Goal: Task Accomplishment & Management: Use online tool/utility

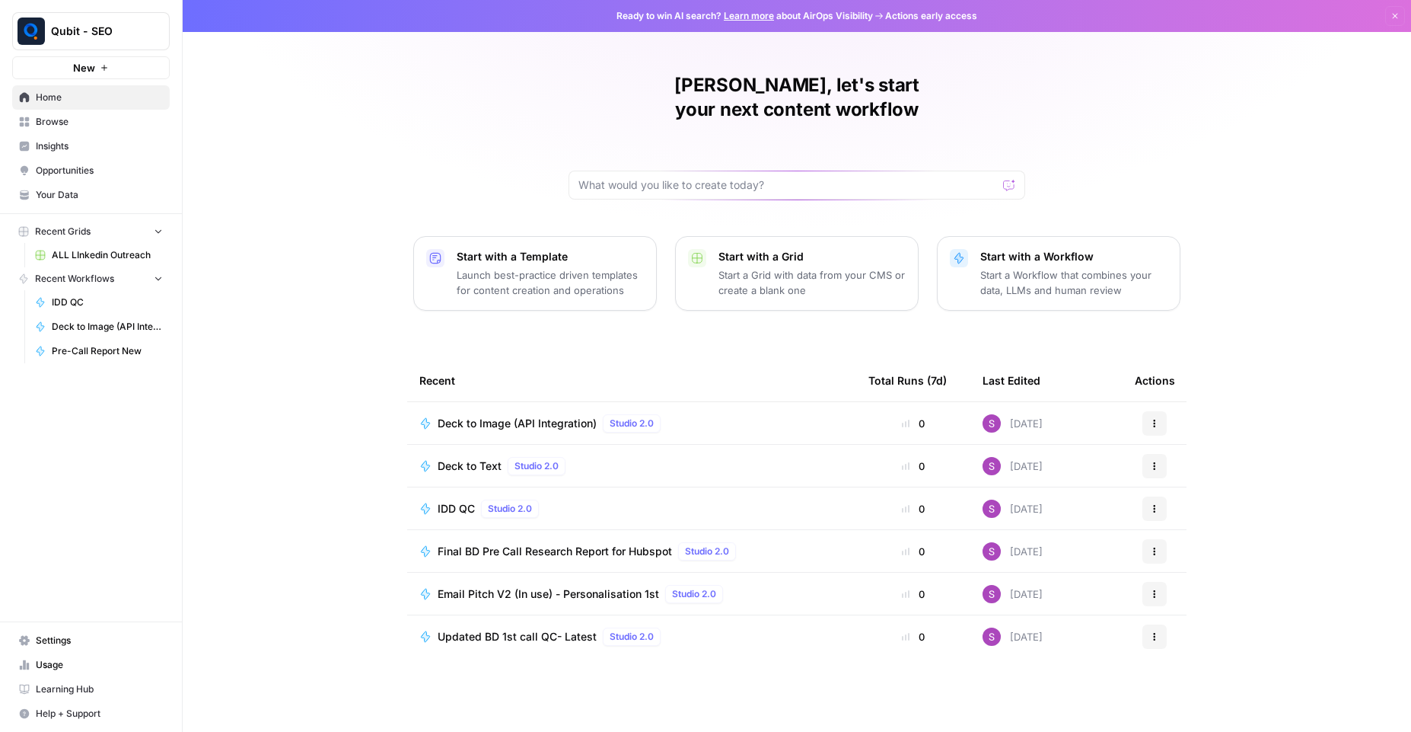
click at [81, 120] on span "Browse" at bounding box center [99, 122] width 127 height 14
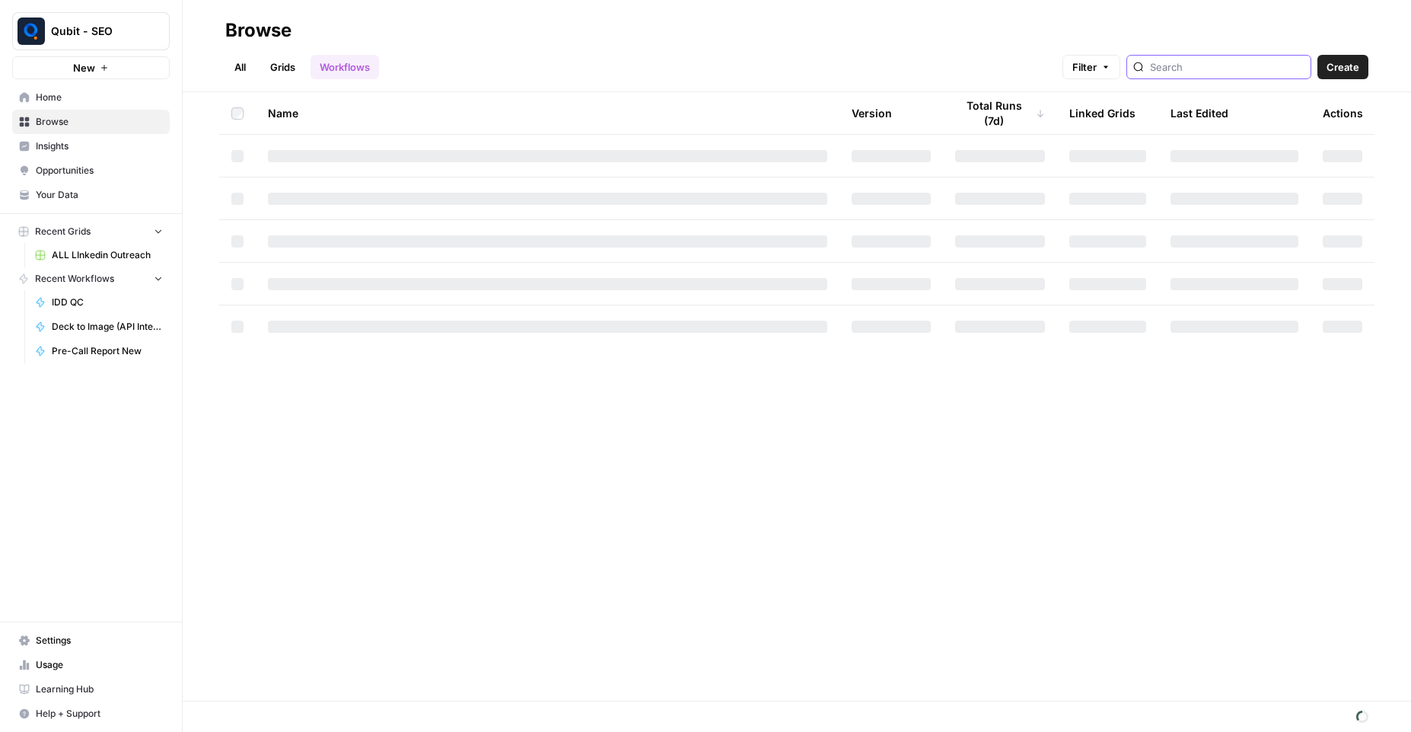
click at [1207, 64] on input "search" at bounding box center [1227, 66] width 155 height 15
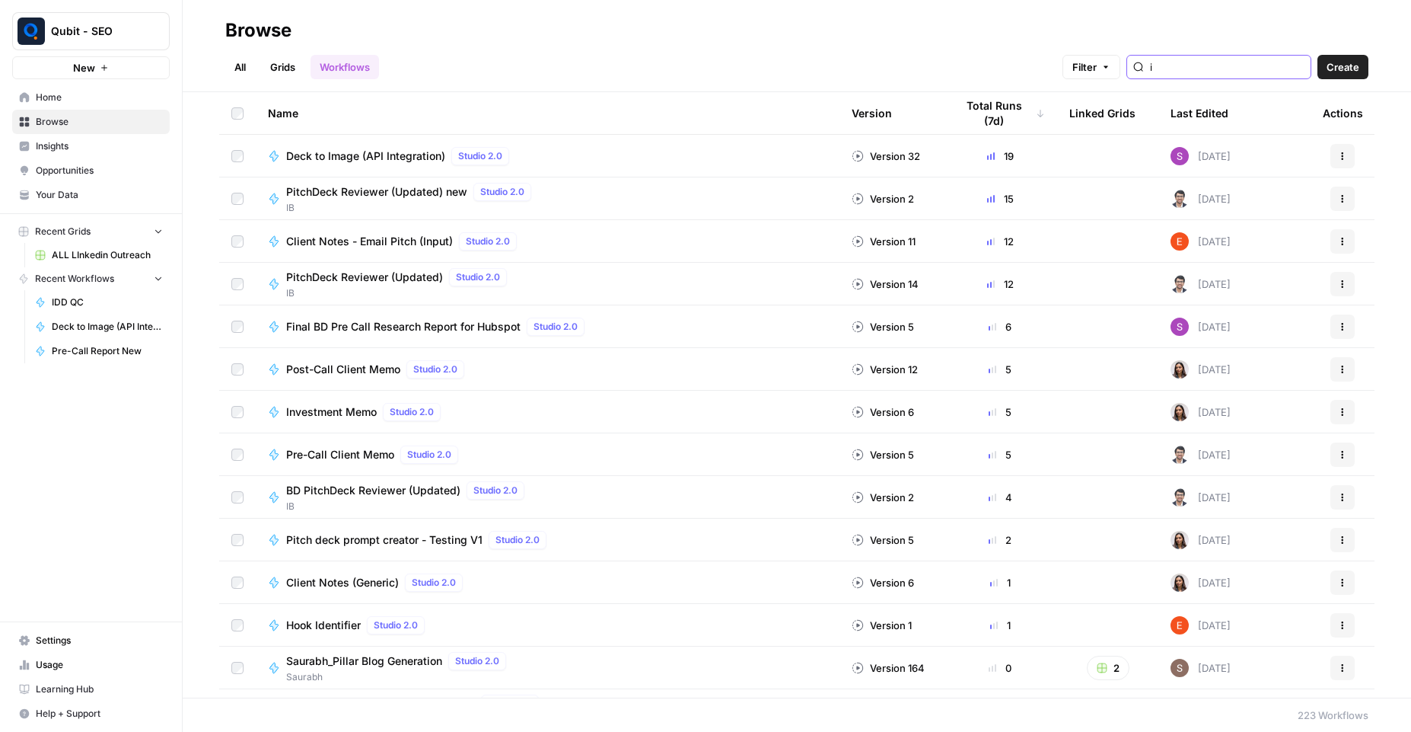
type input "i"
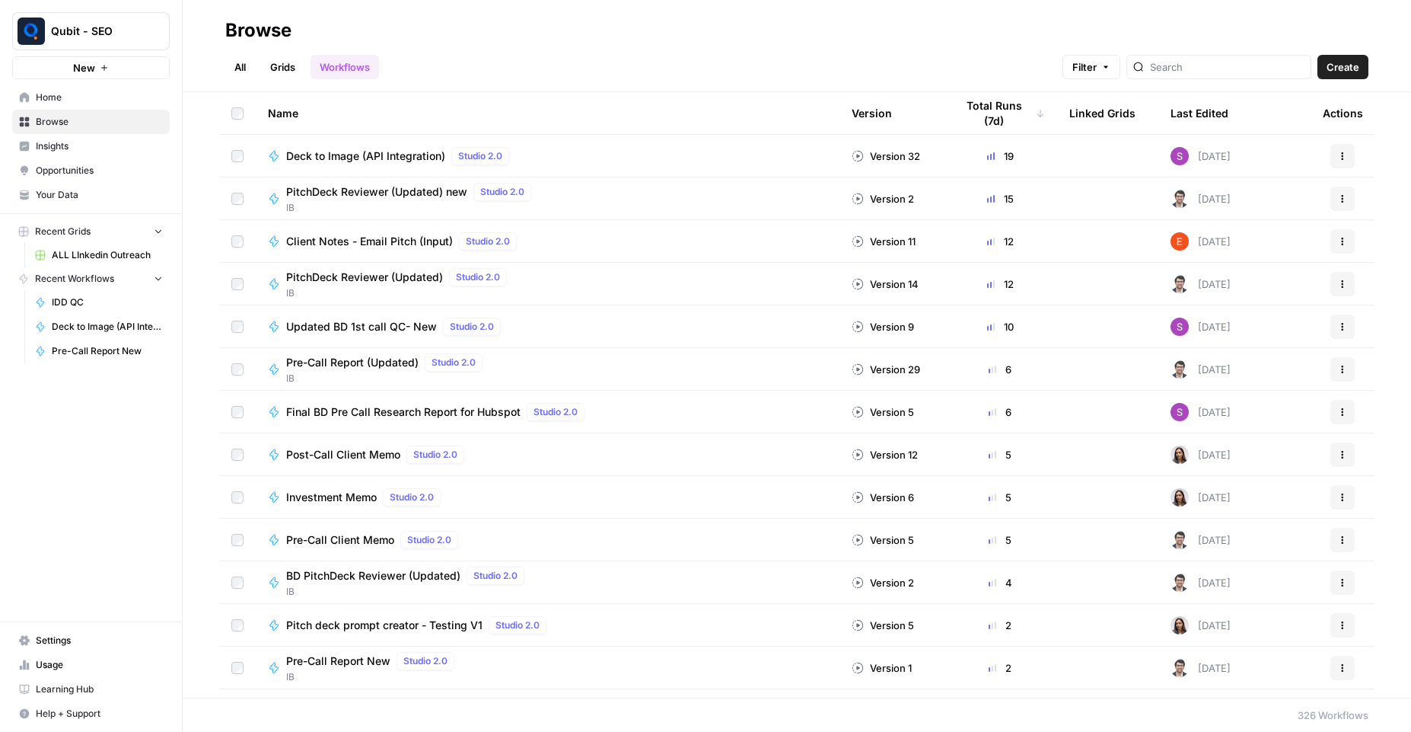
click at [313, 330] on span "Updated BD 1st call QC- New" at bounding box center [361, 326] width 151 height 15
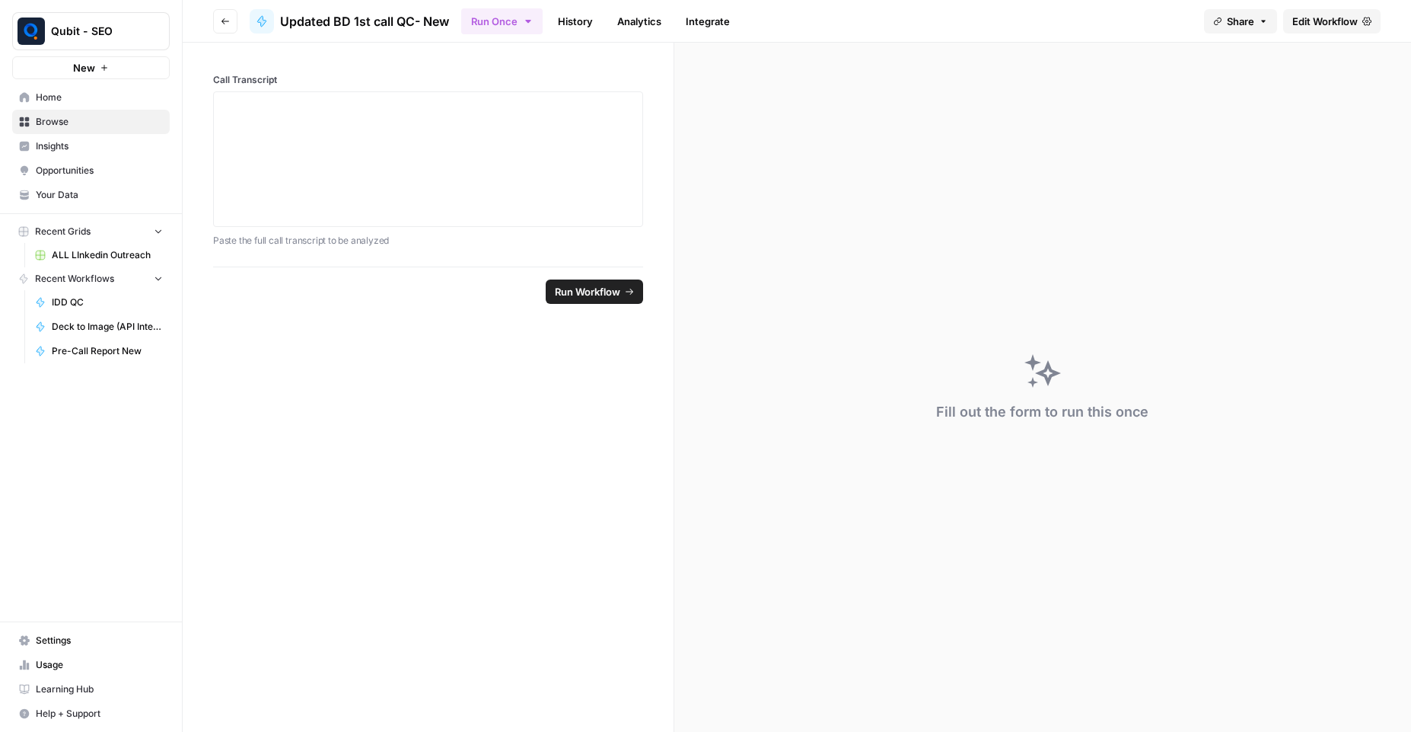
click at [1335, 28] on span "Edit Workflow" at bounding box center [1325, 21] width 65 height 15
